Goal: Use online tool/utility: Utilize a website feature to perform a specific function

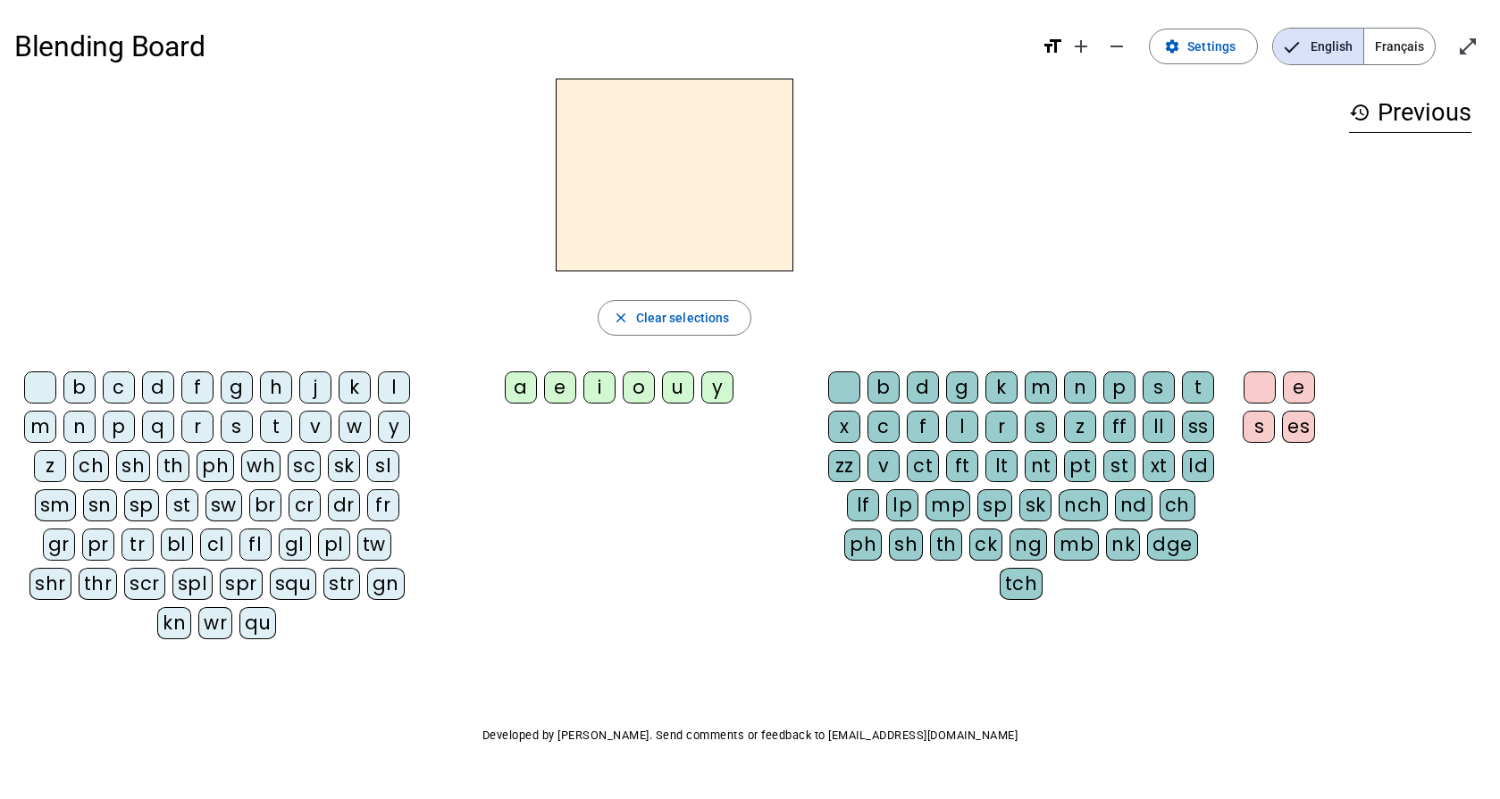
click at [314, 388] on div "j" at bounding box center [315, 388] width 32 height 32
click at [561, 389] on div "e" at bounding box center [560, 388] width 32 height 32
click at [1200, 385] on div "t" at bounding box center [1198, 388] width 32 height 32
click at [645, 390] on div "o" at bounding box center [639, 388] width 32 height 32
click at [88, 390] on div "b" at bounding box center [79, 388] width 32 height 32
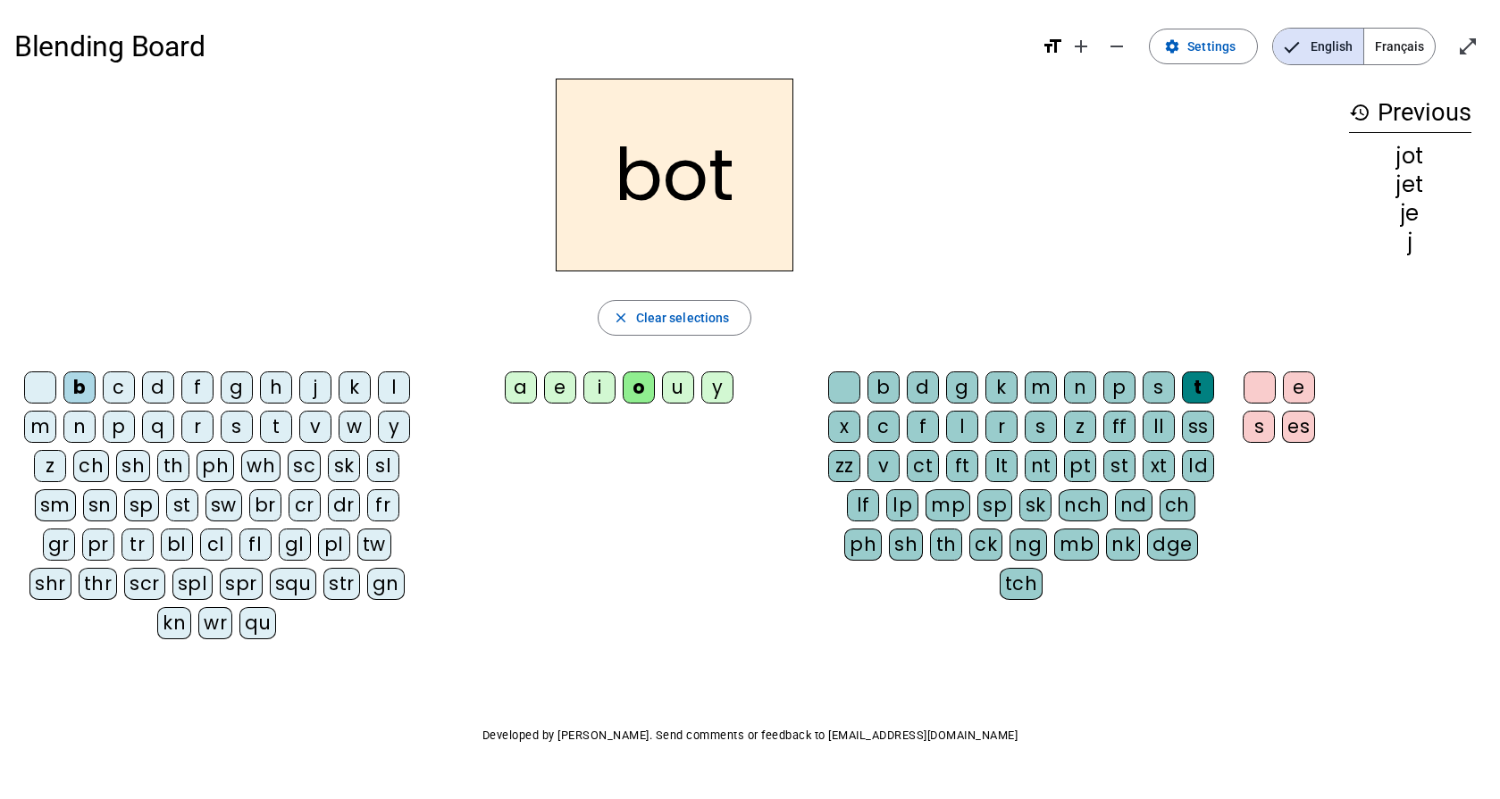
click at [317, 389] on div "j" at bounding box center [315, 388] width 32 height 32
click at [894, 390] on div "b" at bounding box center [883, 388] width 32 height 32
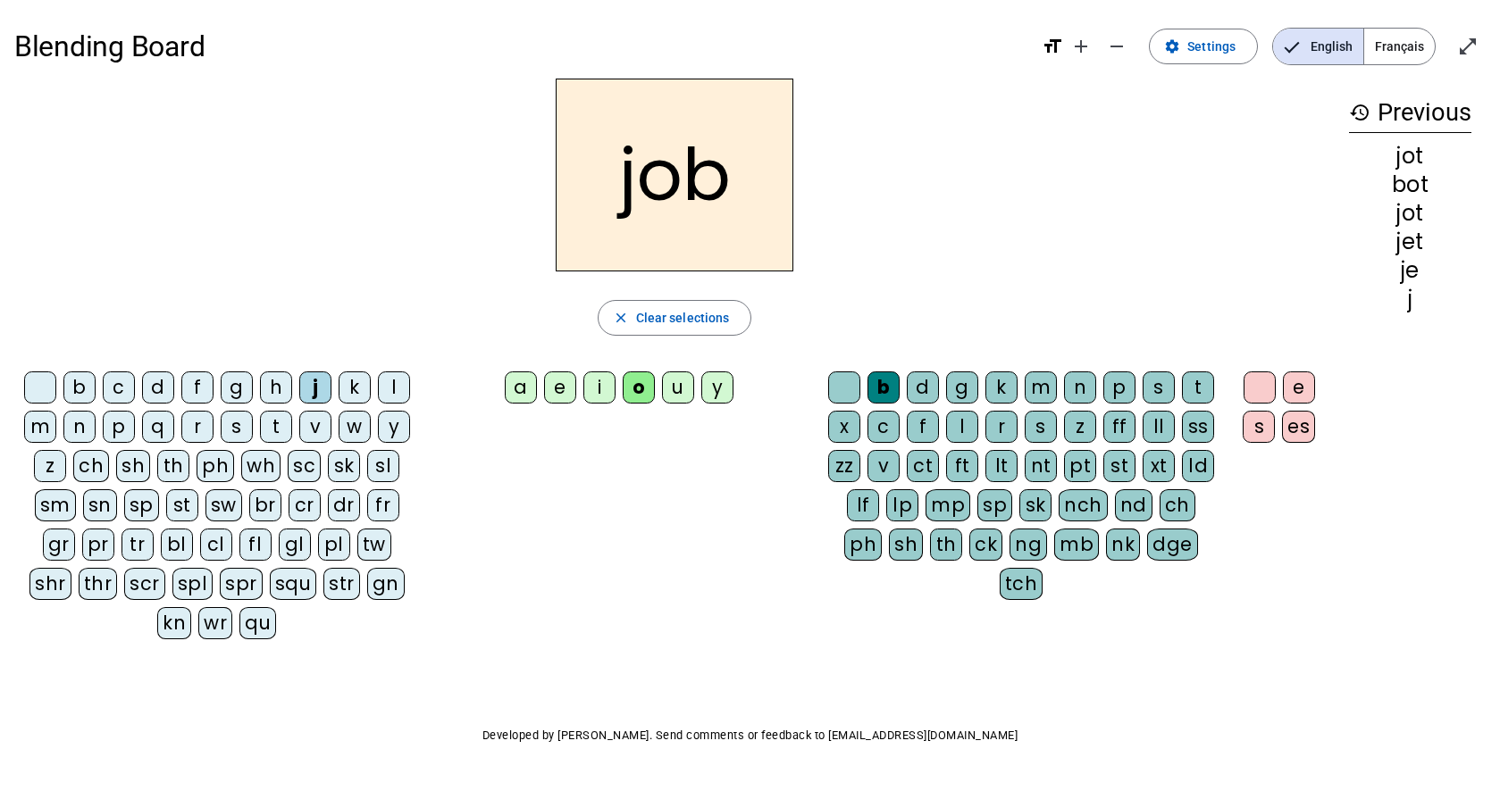
click at [967, 391] on div "g" at bounding box center [962, 388] width 32 height 32
click at [691, 385] on div "u" at bounding box center [678, 388] width 32 height 32
click at [81, 389] on div "b" at bounding box center [79, 388] width 32 height 32
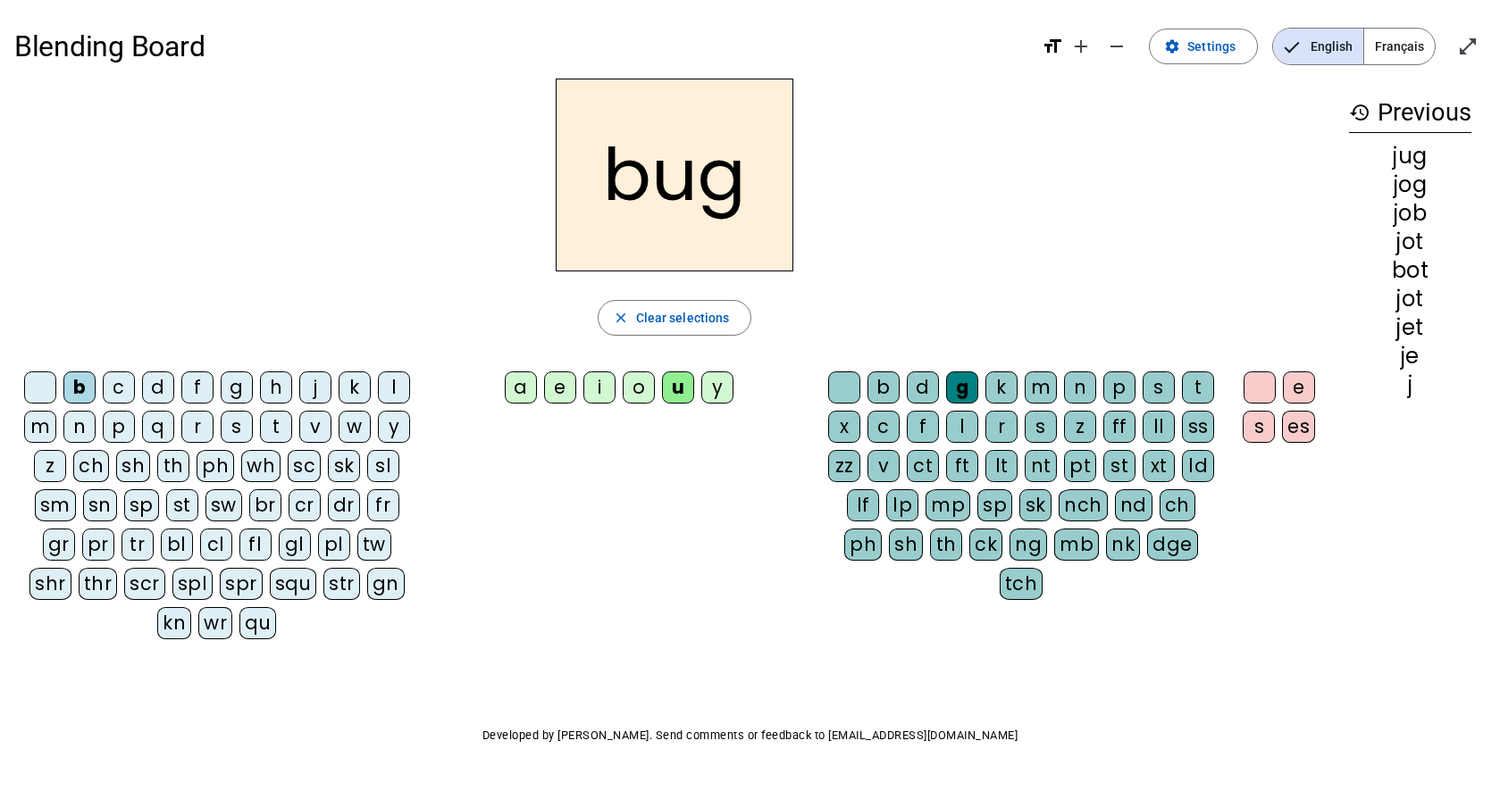
click at [523, 383] on div "a" at bounding box center [521, 388] width 32 height 32
click at [352, 428] on div "w" at bounding box center [355, 427] width 32 height 32
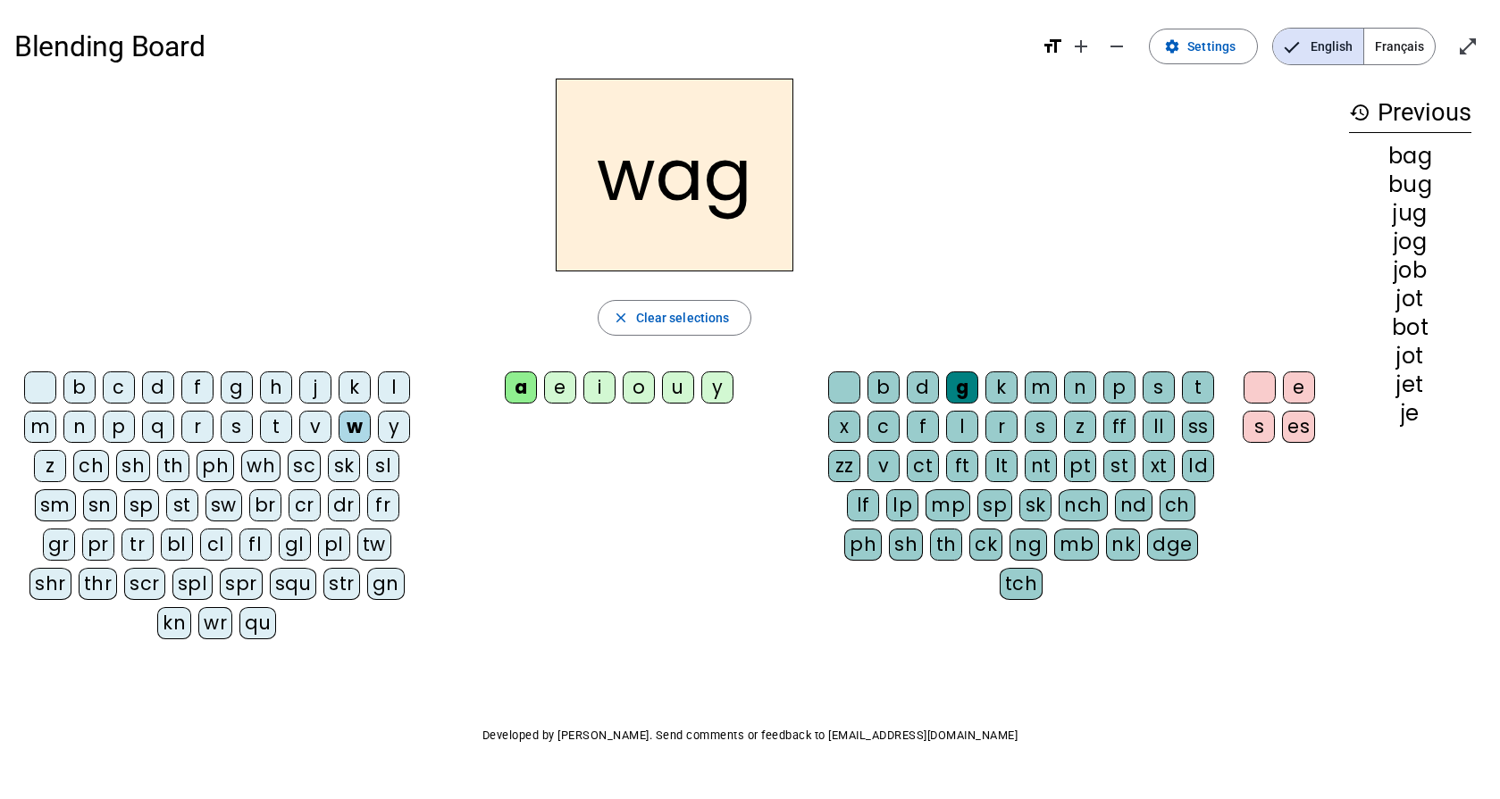
click at [607, 381] on div "i" at bounding box center [599, 388] width 32 height 32
click at [316, 387] on div "j" at bounding box center [315, 388] width 32 height 32
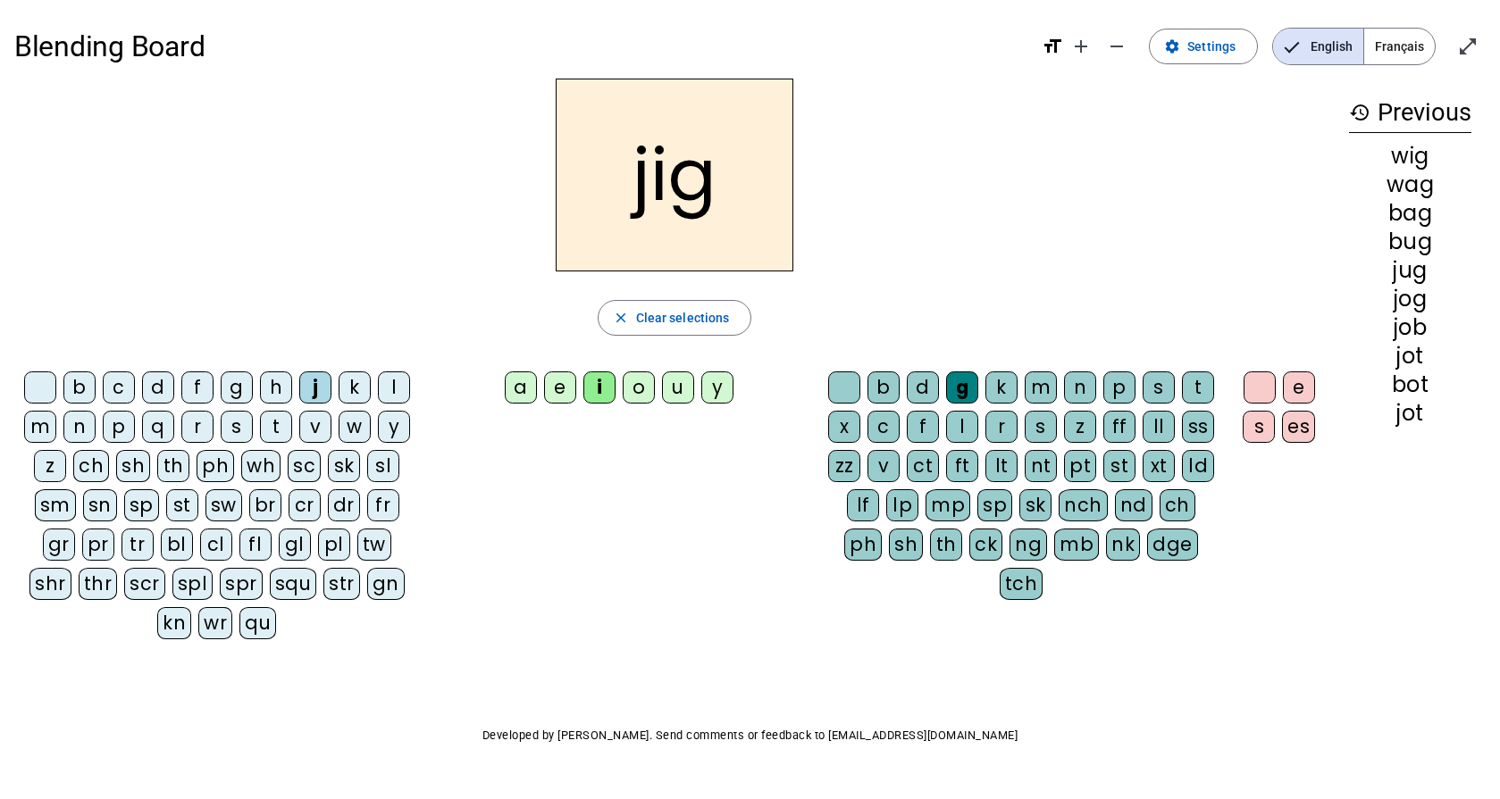
click at [1050, 383] on div "m" at bounding box center [1041, 388] width 32 height 32
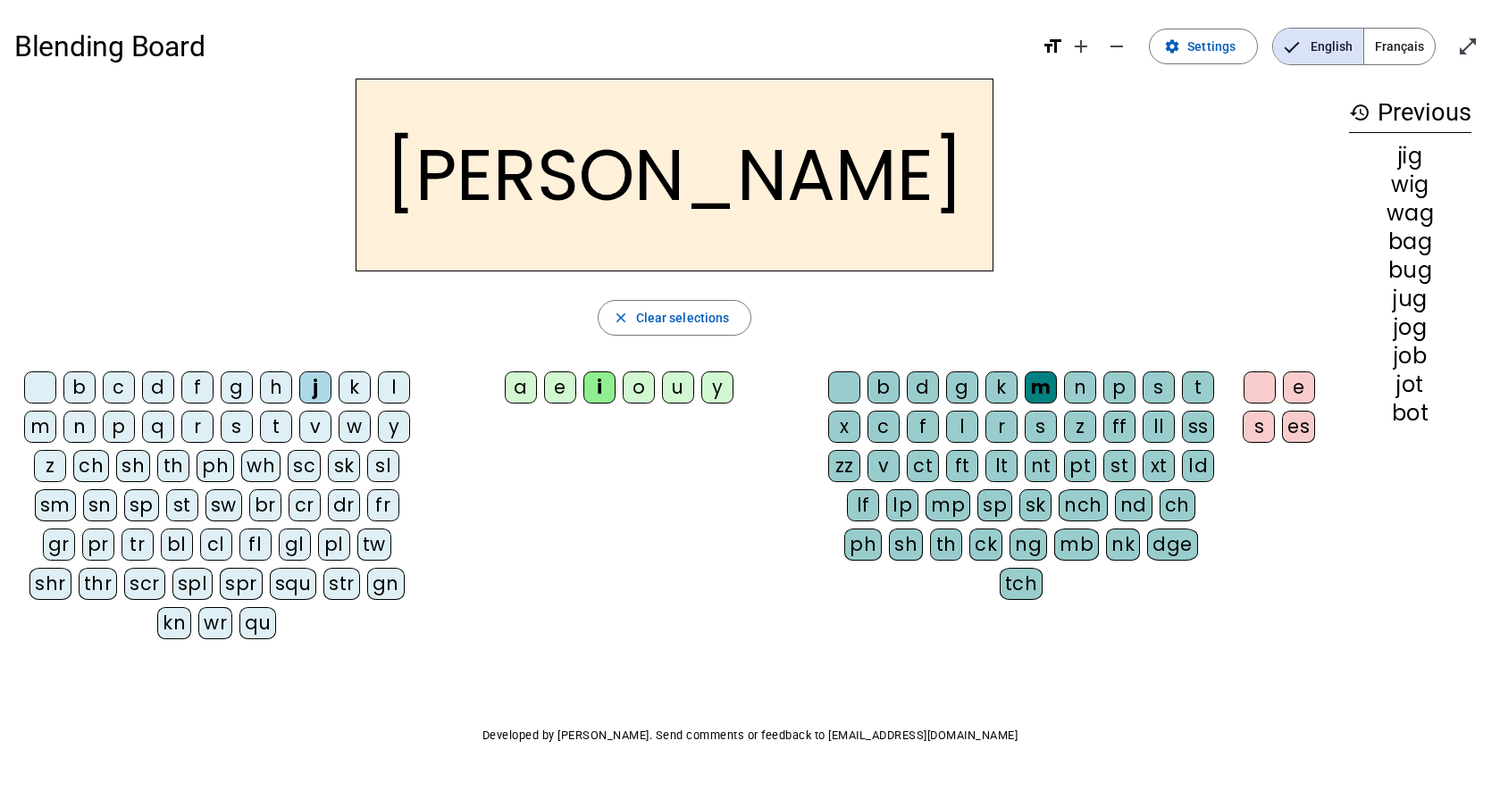
click at [521, 386] on div "a" at bounding box center [521, 388] width 32 height 32
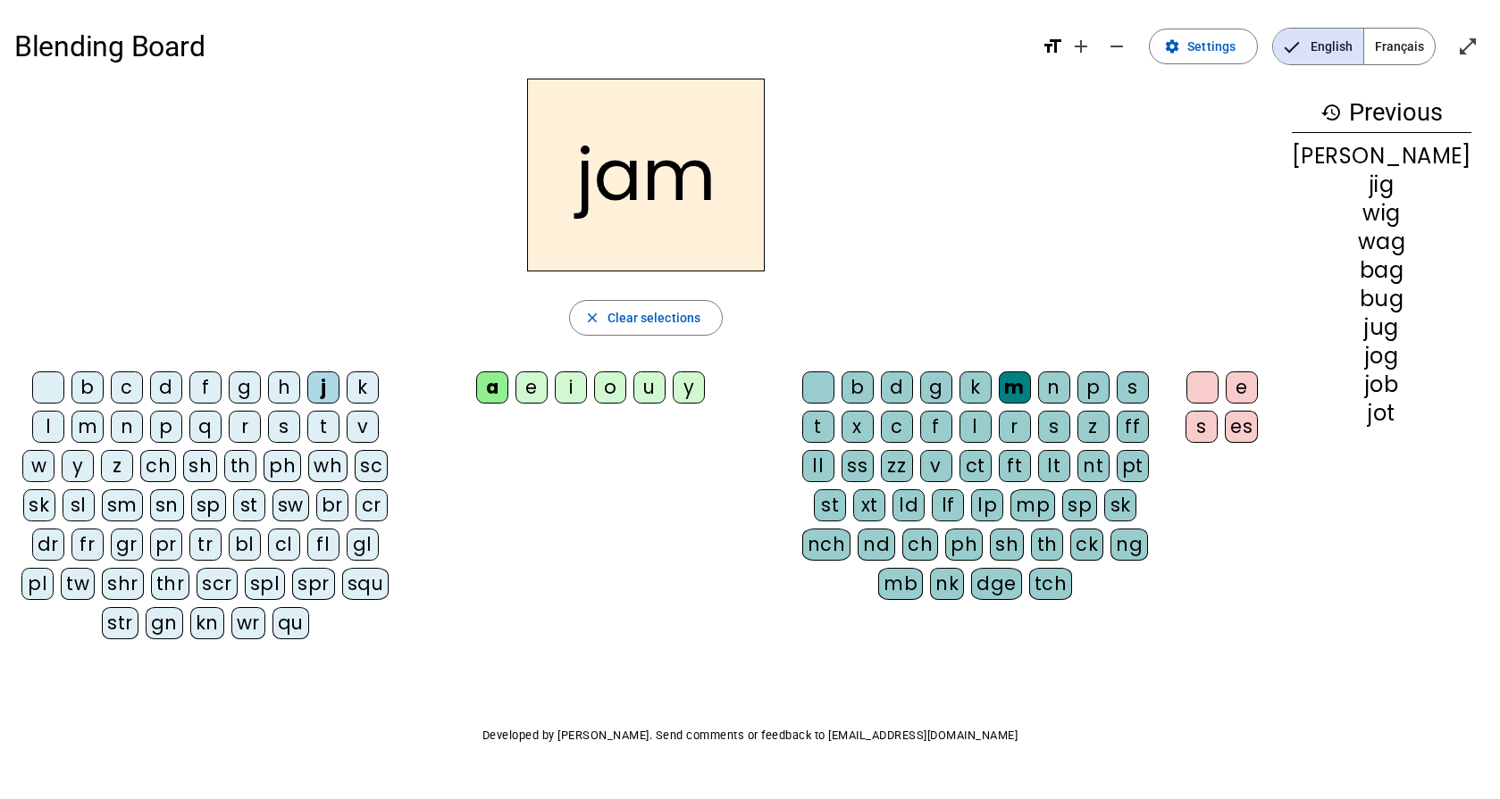
click at [1070, 390] on div "n" at bounding box center [1054, 388] width 32 height 32
